Goal: Information Seeking & Learning: Check status

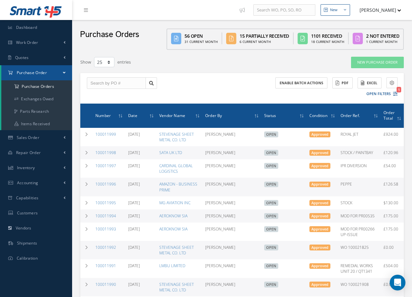
select select "25"
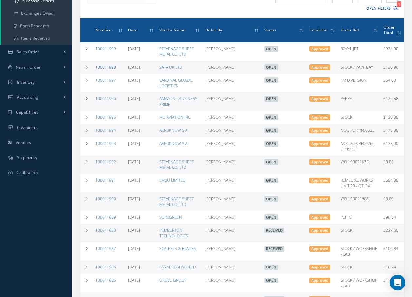
scroll to position [98, 0]
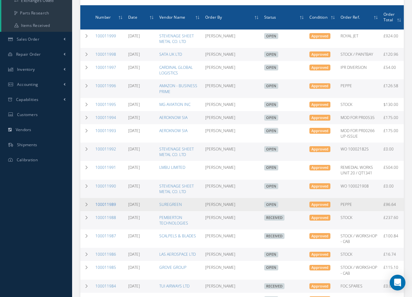
click at [104, 207] on link "100011989" at bounding box center [105, 205] width 21 height 6
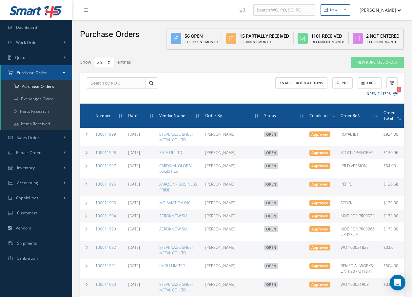
select select "25"
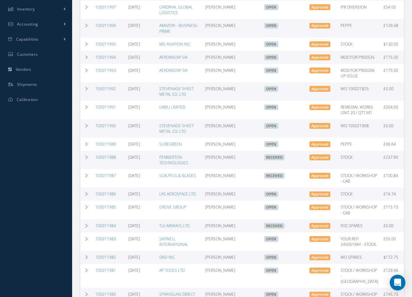
scroll to position [164, 0]
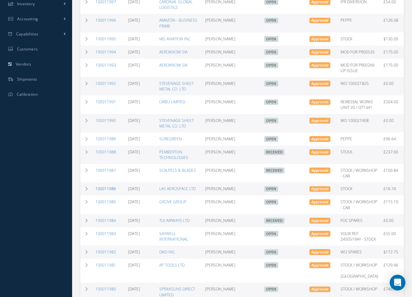
click at [110, 192] on link "100011986" at bounding box center [105, 189] width 21 height 6
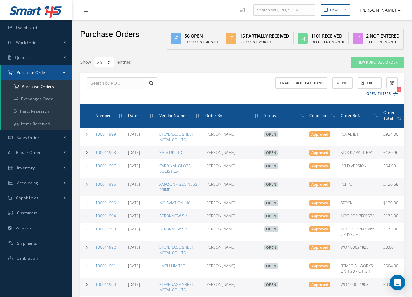
select select "25"
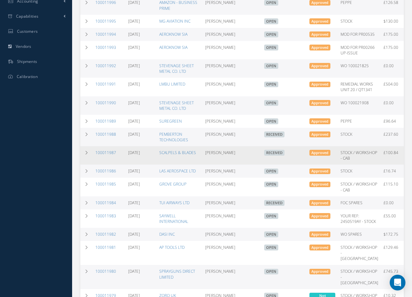
scroll to position [197, 0]
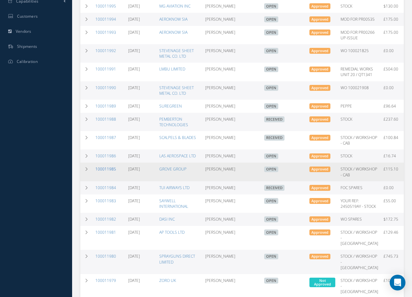
click at [105, 172] on link "100011985" at bounding box center [105, 169] width 21 height 6
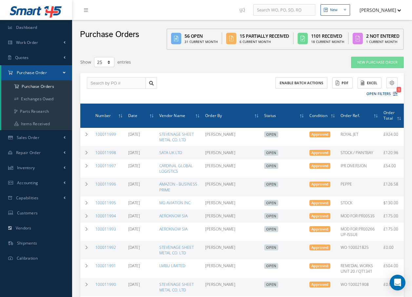
select select "25"
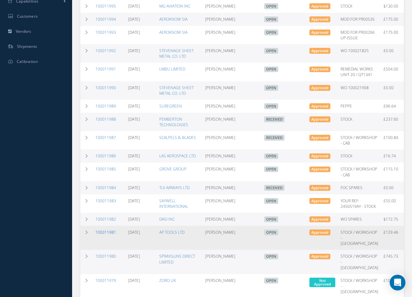
click at [100, 235] on link "100011981" at bounding box center [105, 233] width 21 height 6
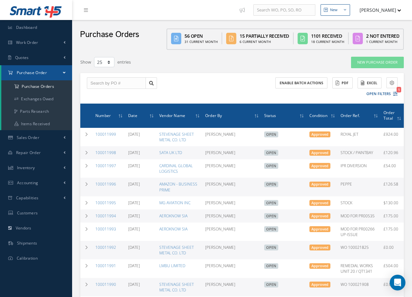
select select "25"
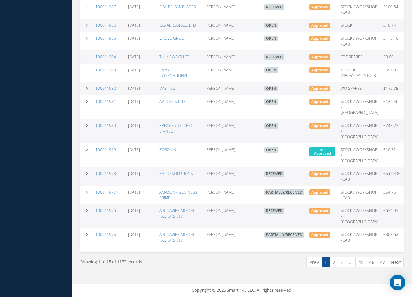
scroll to position [361, 0]
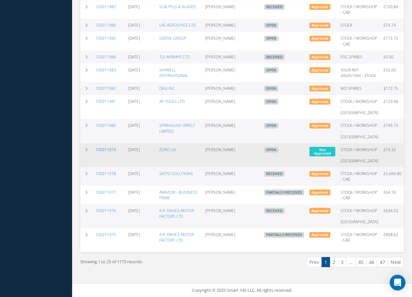
click at [102, 153] on link "100011979" at bounding box center [105, 150] width 21 height 6
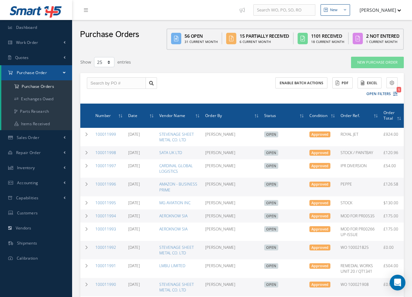
select select "25"
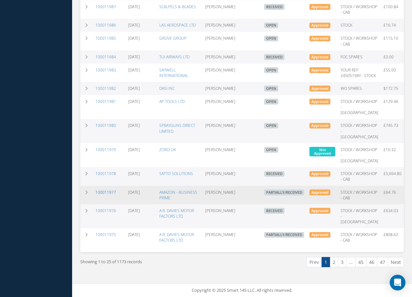
click at [109, 195] on link "100011977" at bounding box center [105, 193] width 21 height 6
click at [106, 195] on link "100011977" at bounding box center [105, 193] width 21 height 6
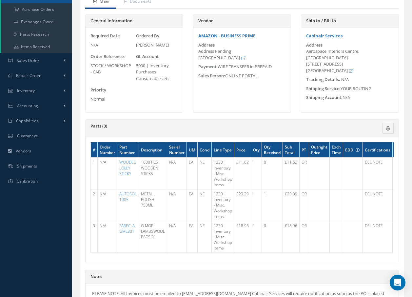
scroll to position [66, 0]
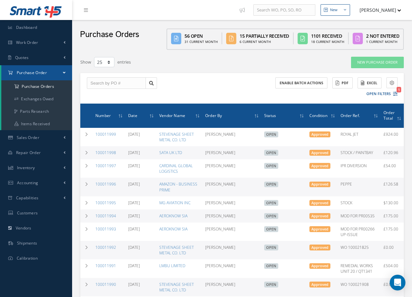
select select "25"
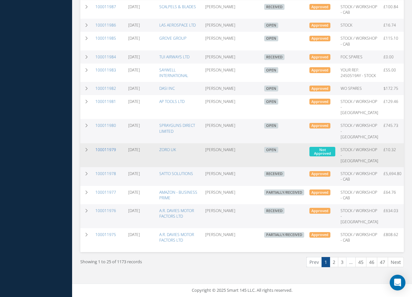
click at [106, 153] on link "100011979" at bounding box center [105, 150] width 21 height 6
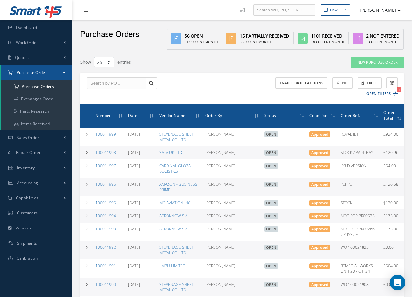
select select "25"
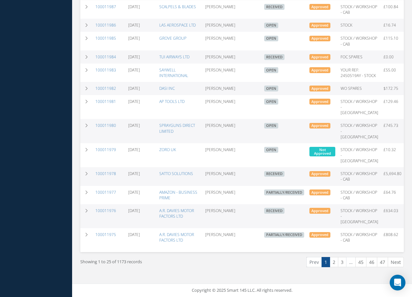
scroll to position [400, 0]
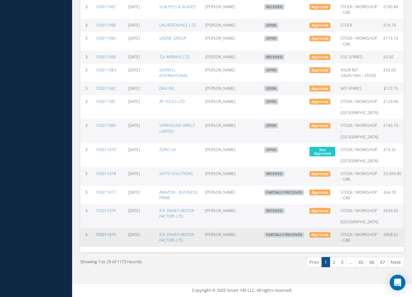
click at [113, 232] on link "100011975" at bounding box center [105, 235] width 21 height 6
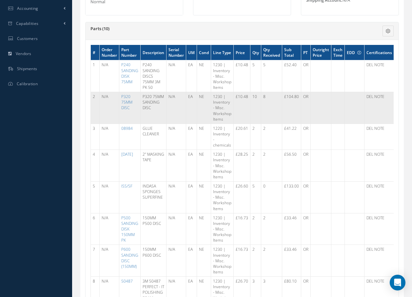
scroll to position [164, 0]
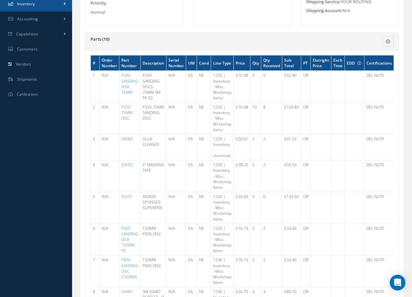
click at [38, 7] on link "Inventory" at bounding box center [36, 3] width 72 height 15
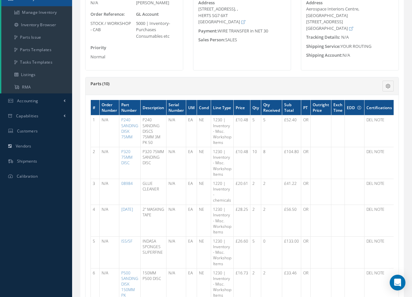
scroll to position [114, 0]
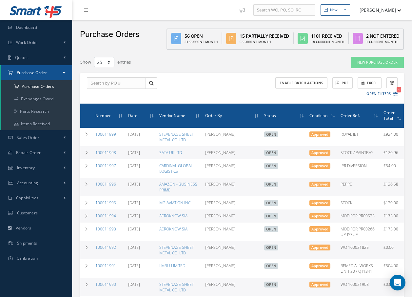
select select "25"
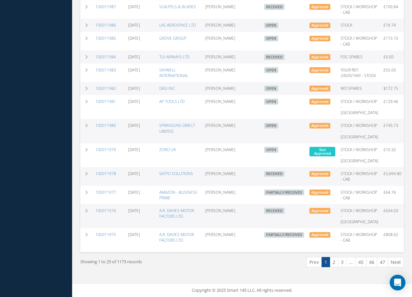
scroll to position [400, 0]
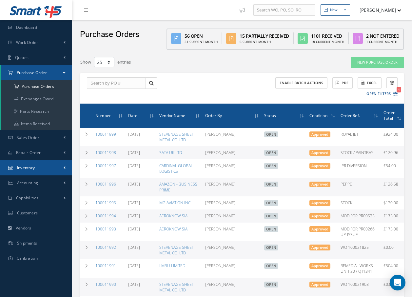
click at [30, 167] on span "Inventory" at bounding box center [26, 168] width 18 height 6
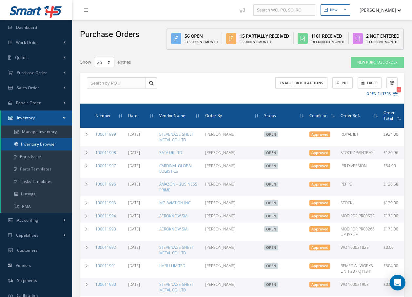
click at [33, 145] on link "Inventory Browser" at bounding box center [36, 144] width 71 height 12
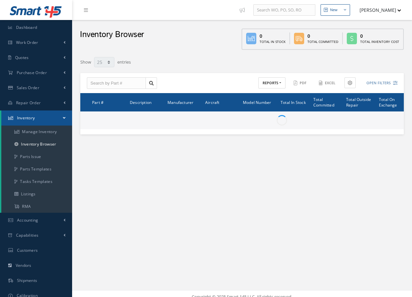
select select "25"
type input "Locations"
type input "All General Ledger"
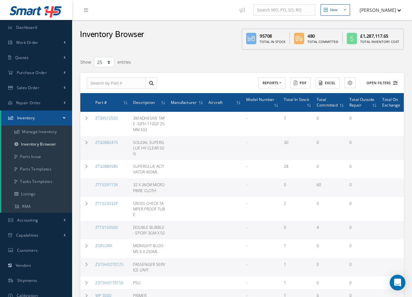
click at [395, 85] on icon at bounding box center [395, 83] width 5 height 5
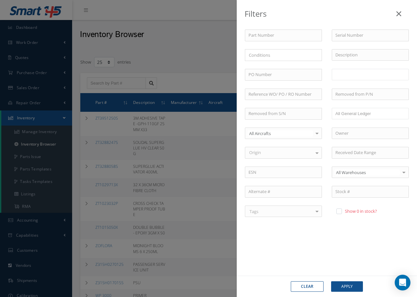
click at [344, 74] on input "text" at bounding box center [349, 75] width 27 height 8
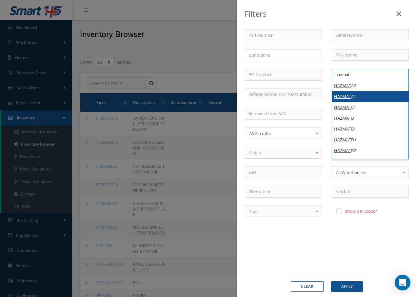
type input "hazmat"
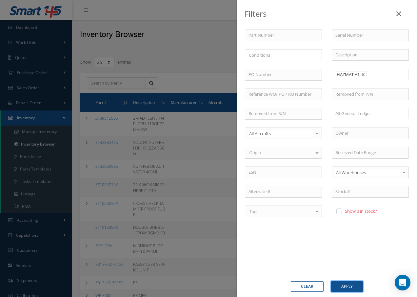
click at [346, 288] on button "Apply" at bounding box center [347, 287] width 32 height 11
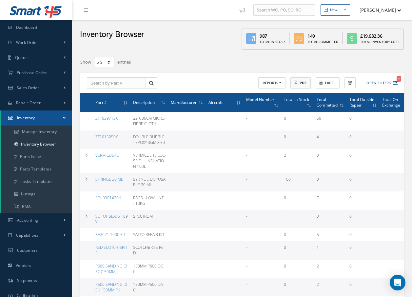
click at [301, 84] on button "PDF" at bounding box center [301, 82] width 20 height 11
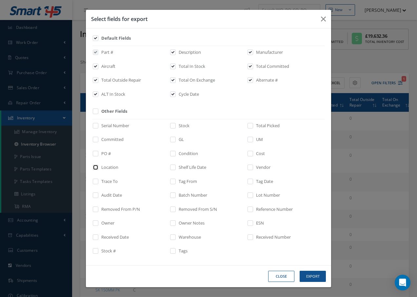
click at [94, 167] on input "checkbox" at bounding box center [96, 170] width 4 height 8
click at [311, 278] on button "Export" at bounding box center [313, 276] width 26 height 11
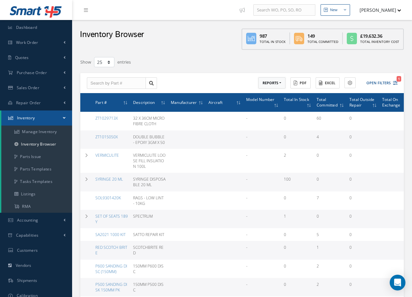
click at [273, 85] on button "REPORTS" at bounding box center [272, 82] width 27 height 11
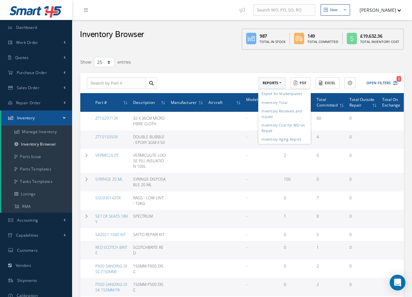
click at [273, 85] on button "REPORTS" at bounding box center [272, 82] width 27 height 11
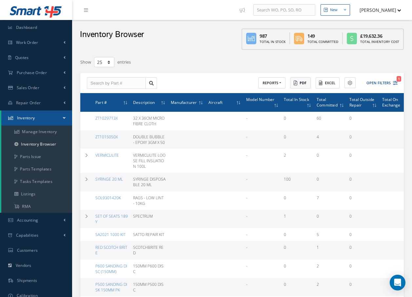
click at [306, 83] on button "PDF" at bounding box center [301, 82] width 20 height 11
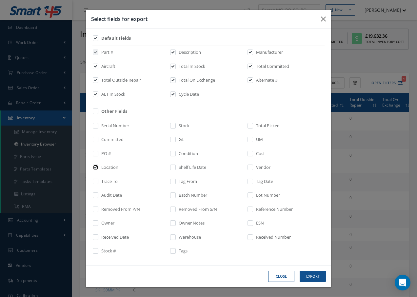
click at [95, 168] on input "checkbox" at bounding box center [96, 170] width 4 height 8
checkbox input "false"
click at [311, 275] on button "Export" at bounding box center [313, 276] width 26 height 11
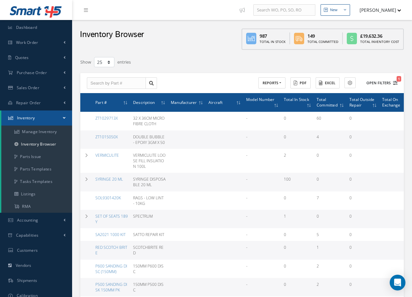
click at [374, 83] on button "Open Filters 1" at bounding box center [379, 83] width 37 height 11
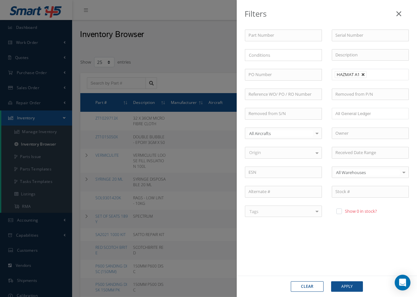
click at [365, 74] on link at bounding box center [364, 75] width 4 height 4
type input "Locations"
click at [357, 74] on input "text" at bounding box center [349, 75] width 27 height 8
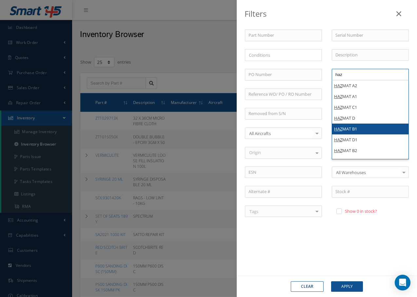
type input "haz"
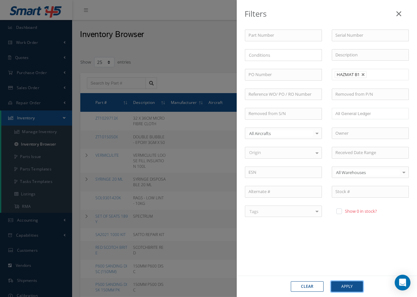
click at [344, 284] on button "Apply" at bounding box center [347, 287] width 32 height 11
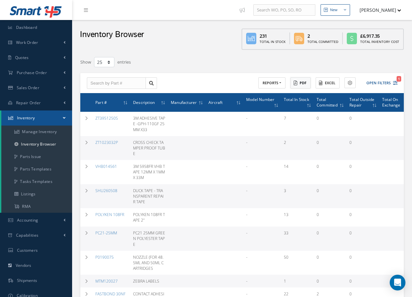
click at [300, 81] on button "PDF" at bounding box center [301, 82] width 20 height 11
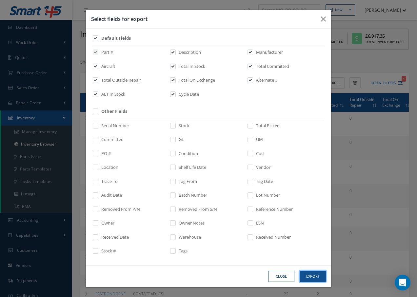
click at [307, 273] on button "Export" at bounding box center [313, 276] width 26 height 11
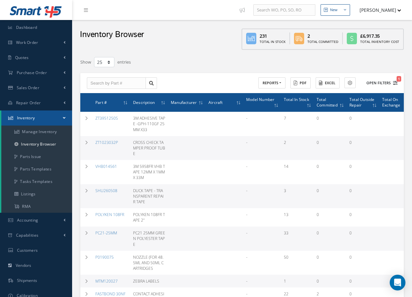
click at [391, 81] on button "Open Filters 1" at bounding box center [379, 83] width 37 height 11
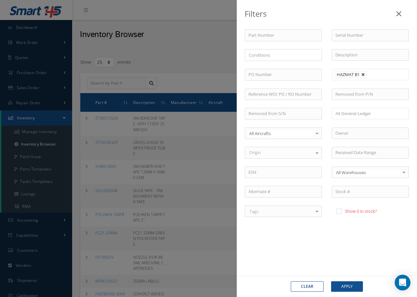
click at [362, 74] on link at bounding box center [364, 75] width 4 height 4
type input "Locations"
click at [348, 76] on input "text" at bounding box center [349, 75] width 27 height 8
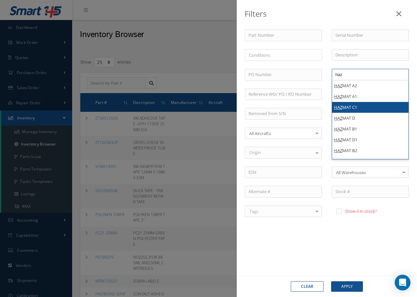
type input "haz"
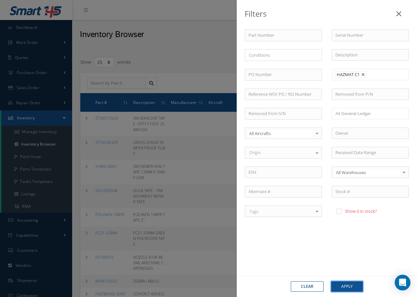
click at [355, 287] on button "Apply" at bounding box center [347, 287] width 32 height 11
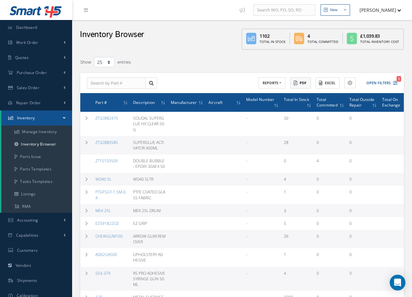
click at [296, 83] on icon at bounding box center [296, 83] width 4 height 5
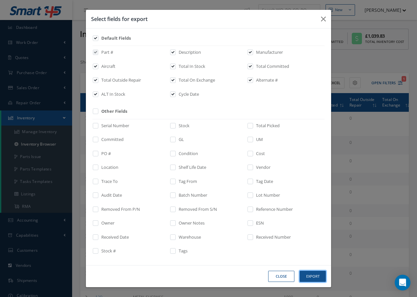
click at [310, 275] on button "Export" at bounding box center [313, 276] width 26 height 11
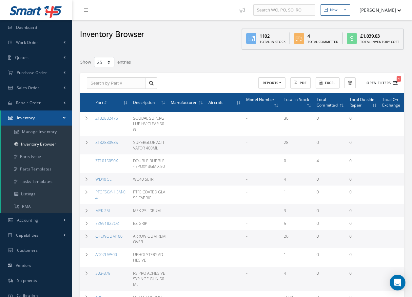
click at [394, 82] on icon "1" at bounding box center [395, 83] width 5 height 5
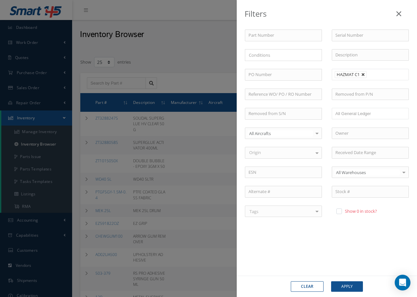
click at [363, 74] on link at bounding box center [364, 75] width 4 height 4
type input "Locations"
click at [357, 76] on input "text" at bounding box center [349, 75] width 27 height 8
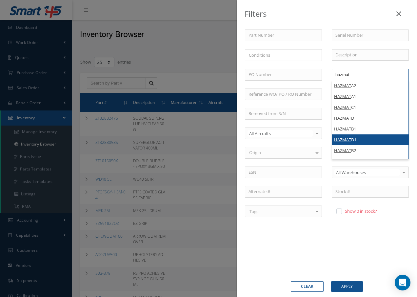
type input "hazmat"
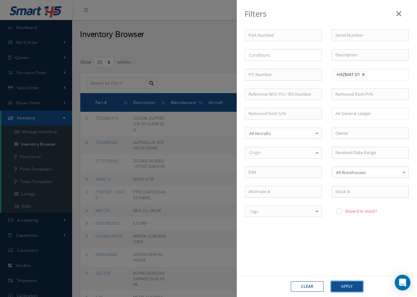
click at [354, 285] on button "Apply" at bounding box center [347, 287] width 32 height 11
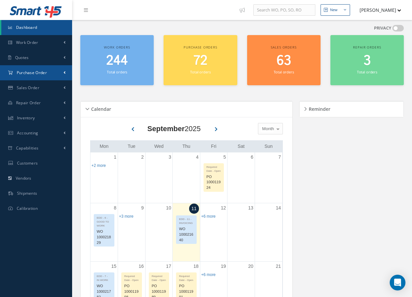
click at [40, 73] on span "Purchase Order" at bounding box center [32, 73] width 30 height 6
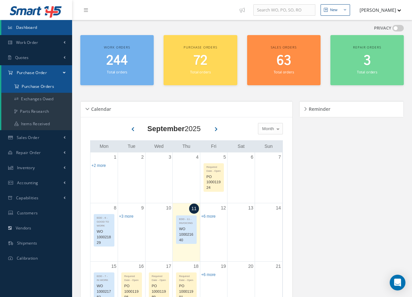
click at [38, 85] on a=1&status_id=2&status_id=3&status_id=5&collapsedFilters"] "Purchase Orders" at bounding box center [36, 86] width 71 height 12
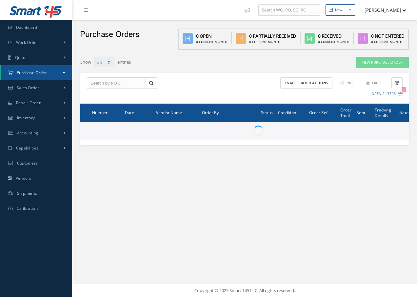
select select "25"
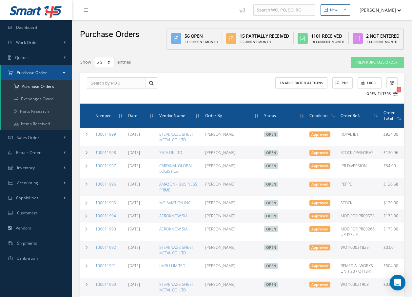
click at [387, 93] on button "Open Filters 1" at bounding box center [379, 94] width 37 height 11
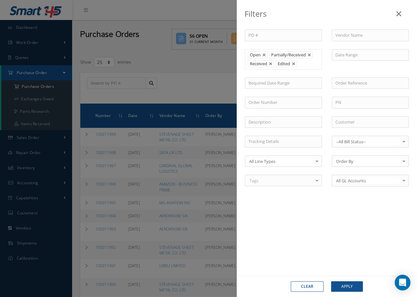
click at [402, 14] on link at bounding box center [399, 12] width 21 height 19
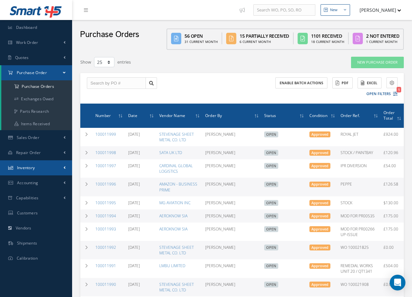
click at [36, 170] on link "Inventory" at bounding box center [36, 167] width 72 height 15
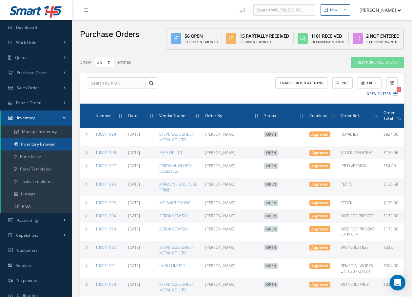
click at [44, 144] on link "Inventory Browser" at bounding box center [36, 144] width 71 height 12
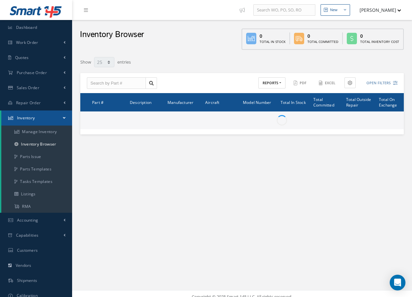
select select "25"
type input "Locations"
type input "All General Ledger"
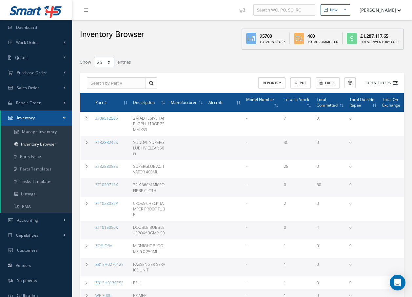
click at [386, 85] on button "Open Filters" at bounding box center [379, 83] width 37 height 11
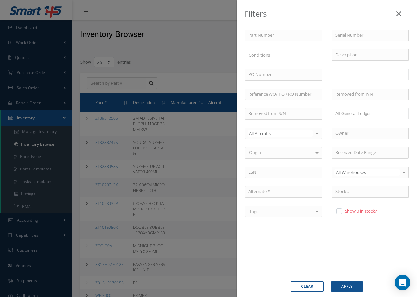
click at [361, 76] on input "text" at bounding box center [349, 75] width 27 height 8
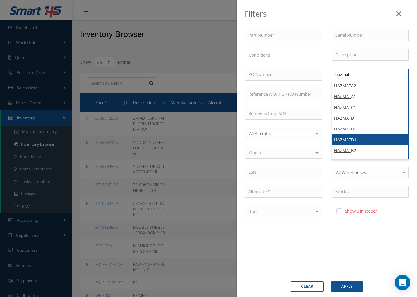
type input "hazmat"
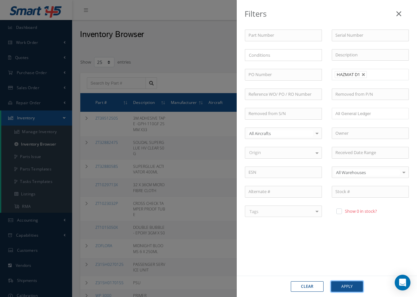
click at [358, 287] on button "Apply" at bounding box center [347, 287] width 32 height 11
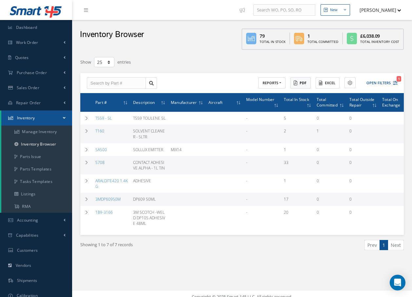
click at [298, 82] on button "PDF" at bounding box center [301, 82] width 20 height 11
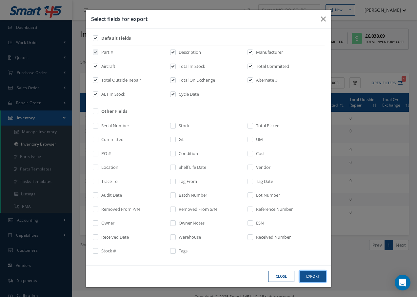
click at [306, 277] on button "Export" at bounding box center [313, 276] width 26 height 11
